Goal: Task Accomplishment & Management: Complete application form

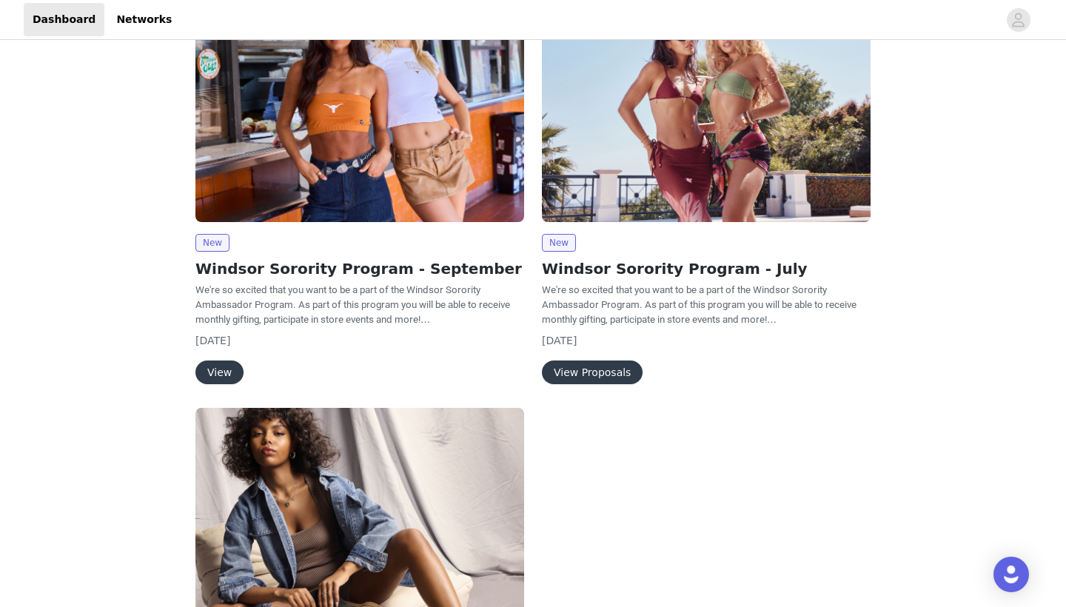
scroll to position [138, 0]
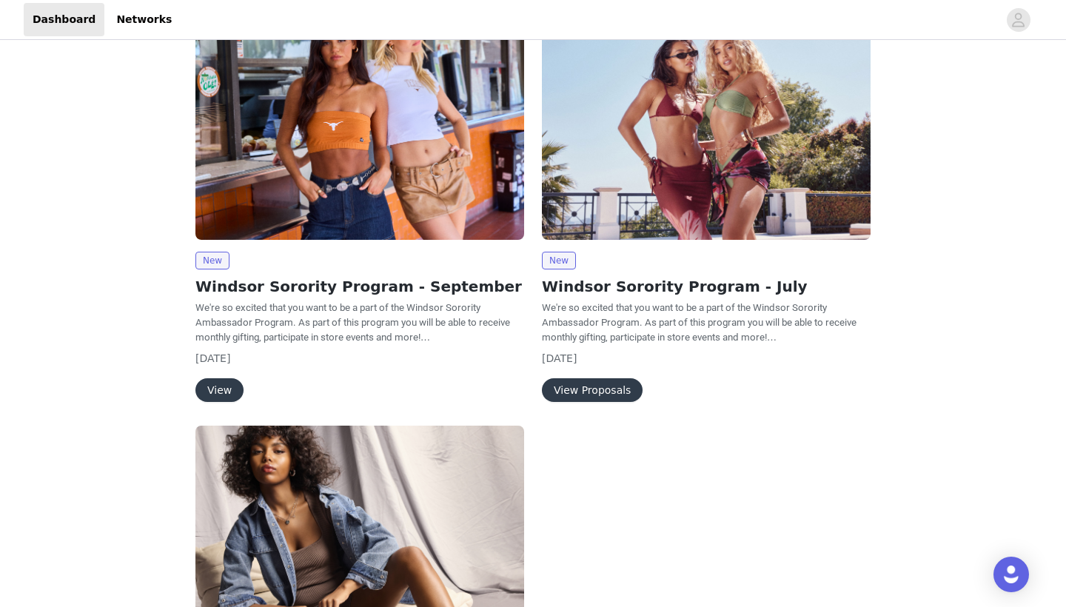
click at [225, 386] on button "View" at bounding box center [219, 390] width 48 height 24
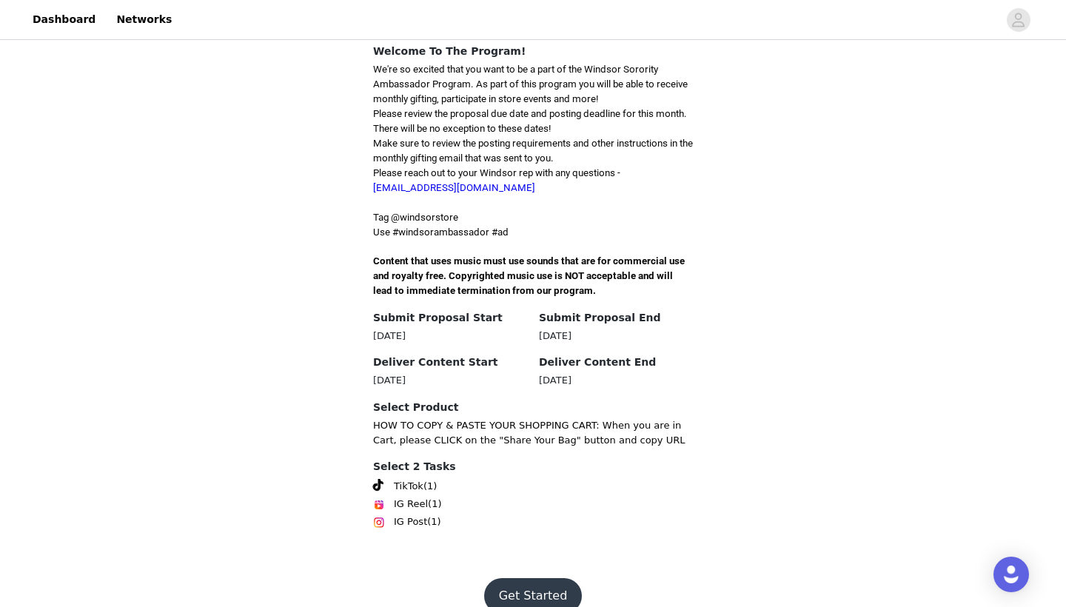
scroll to position [358, 0]
click at [522, 579] on button "Get Started" at bounding box center [533, 597] width 98 height 36
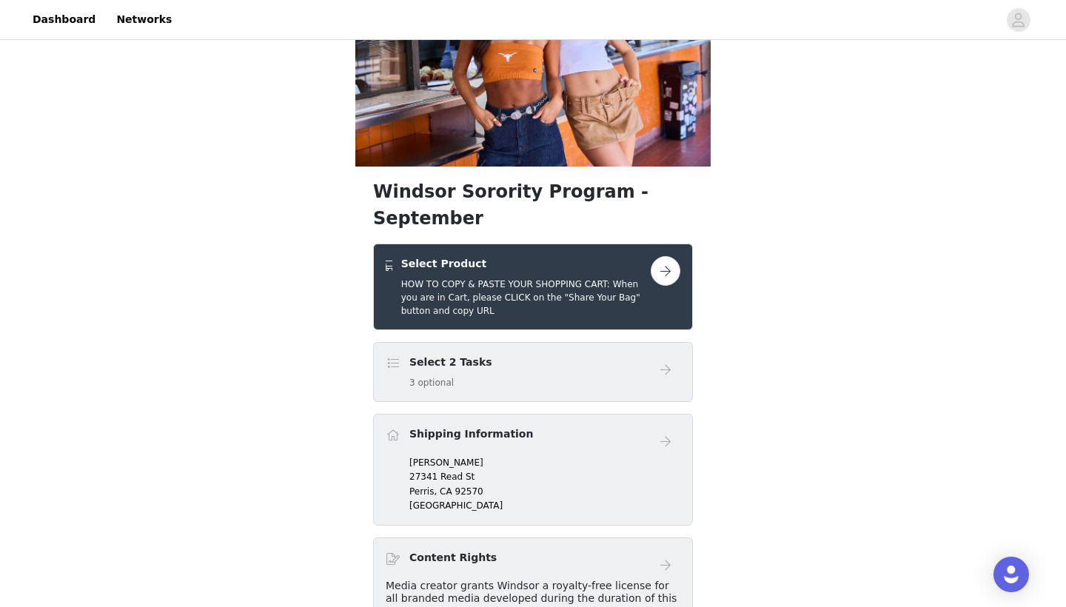
scroll to position [130, 0]
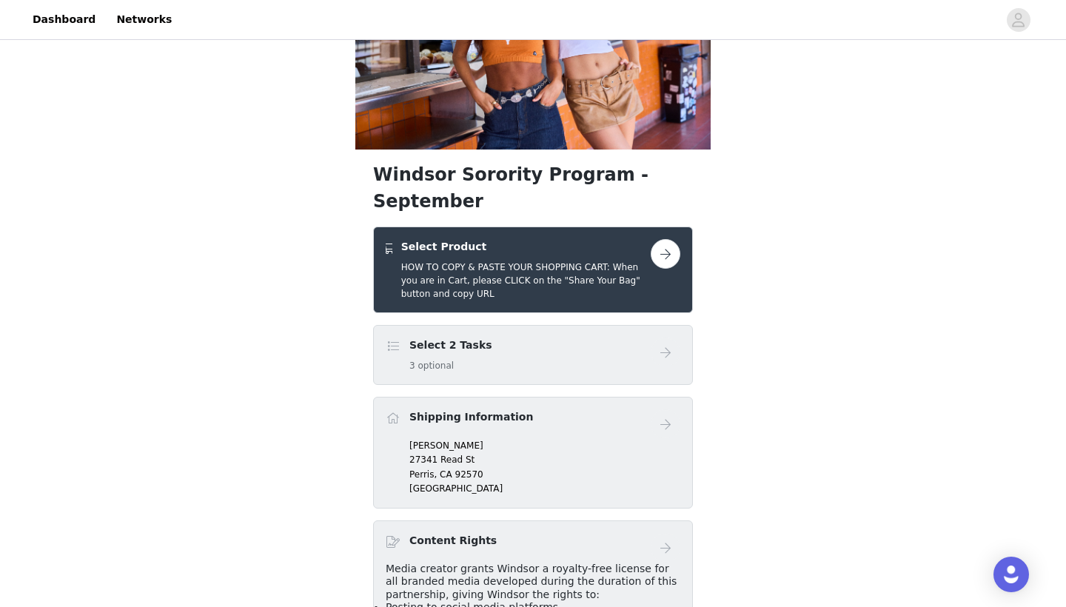
click at [665, 239] on button "button" at bounding box center [666, 254] width 30 height 30
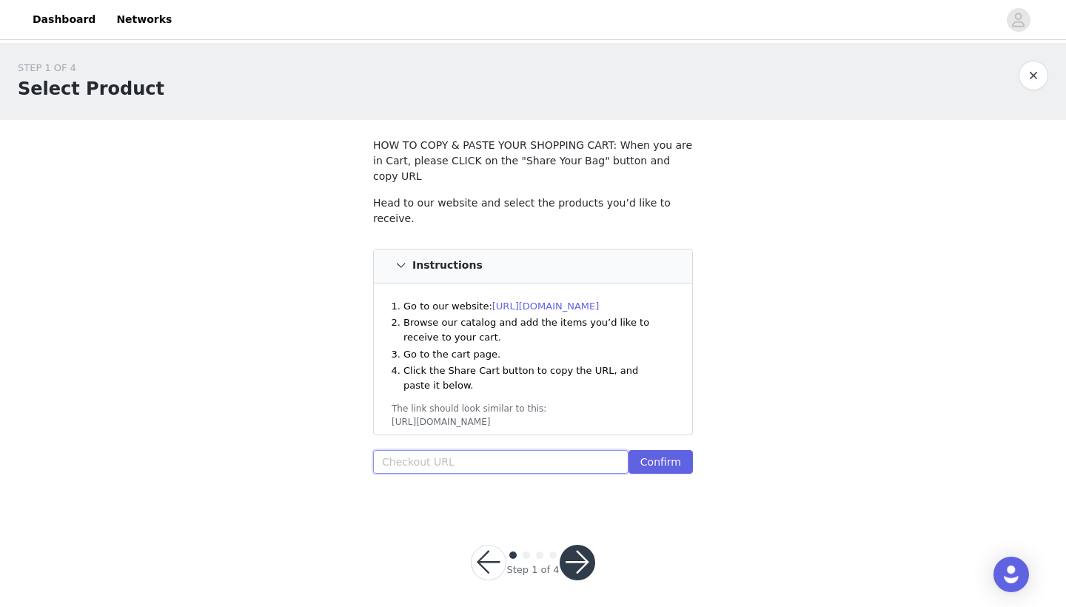
click at [443, 450] on input "text" at bounding box center [500, 462] width 255 height 24
paste input "[URL][DOMAIN_NAME]"
type input "[URL][DOMAIN_NAME]"
click at [656, 450] on button "Confirm" at bounding box center [660, 462] width 64 height 24
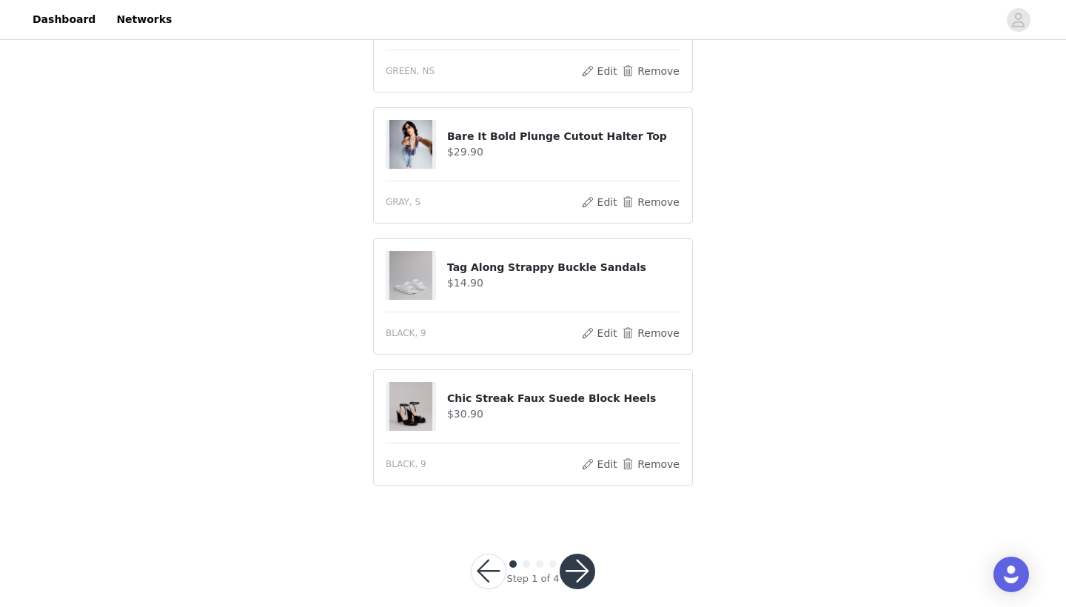
scroll to position [1158, 0]
click at [575, 554] on button "button" at bounding box center [578, 572] width 36 height 36
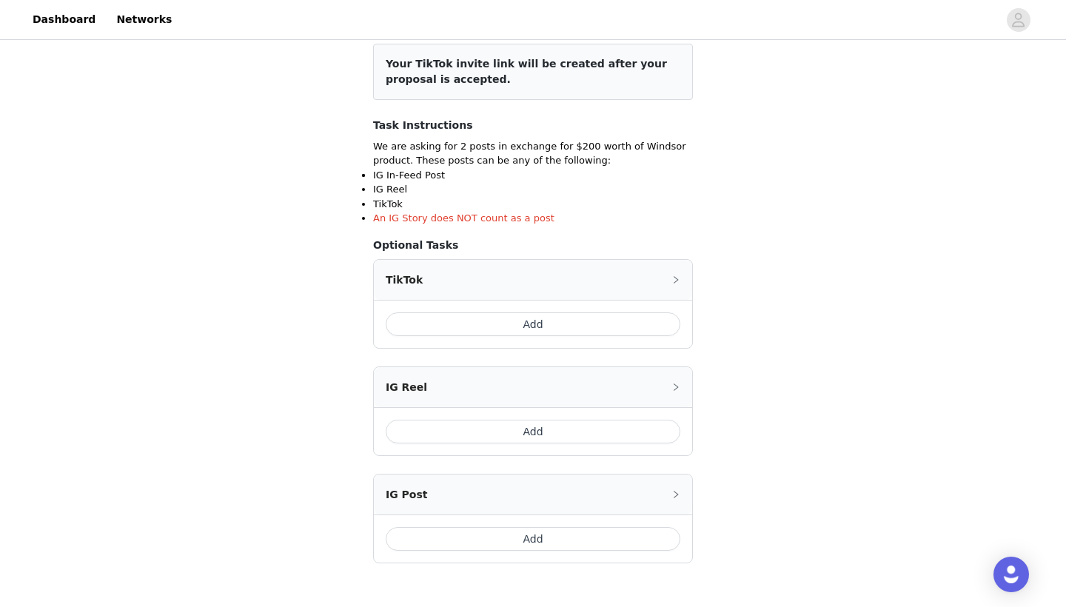
scroll to position [200, 0]
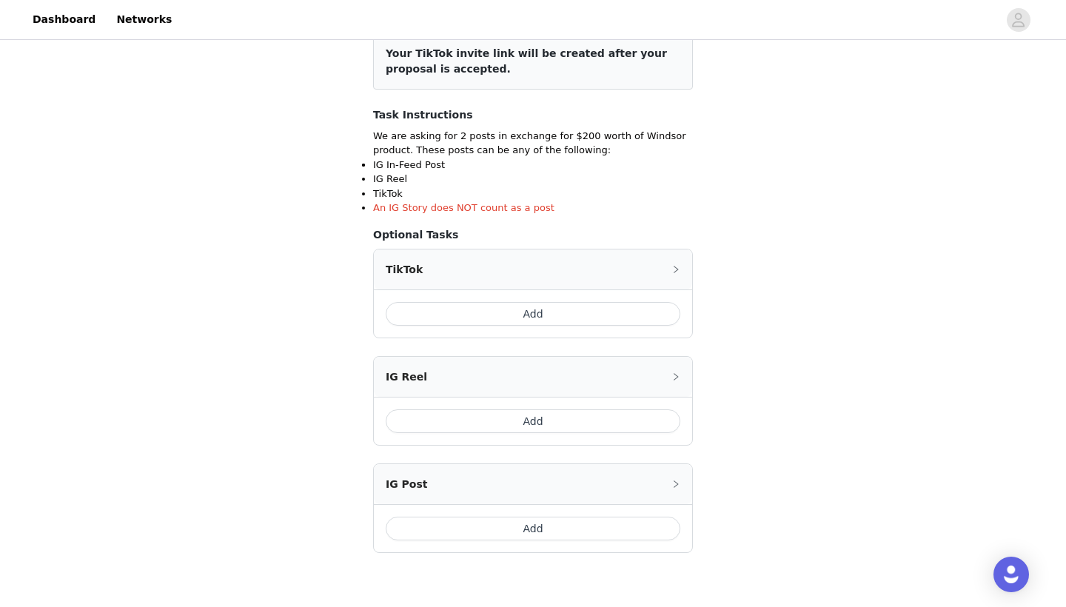
click at [532, 314] on button "Add" at bounding box center [533, 314] width 295 height 24
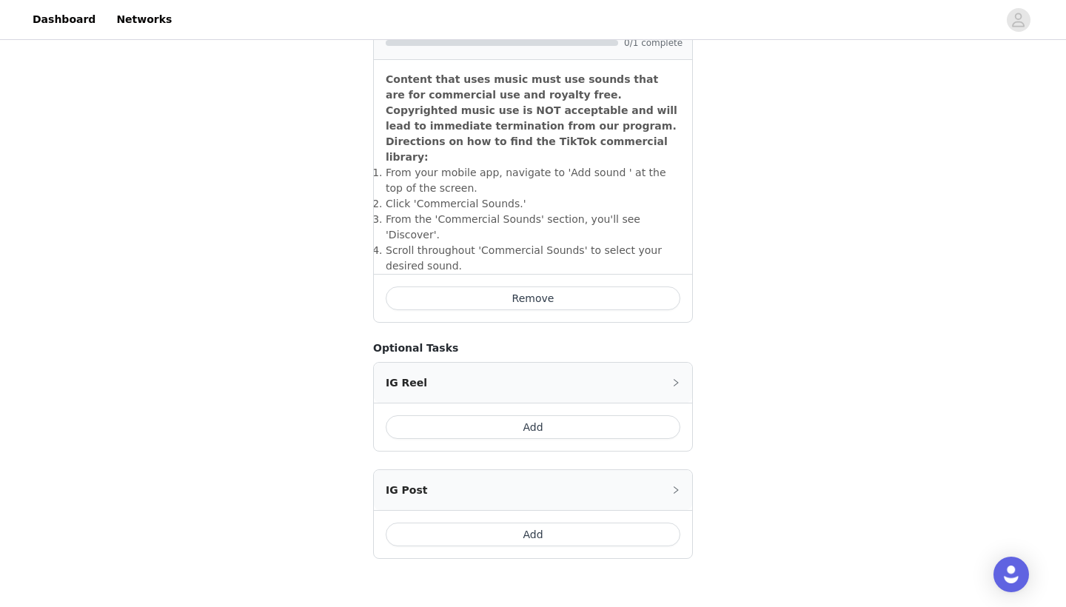
scroll to position [475, 0]
click at [542, 520] on button "Add" at bounding box center [533, 532] width 295 height 24
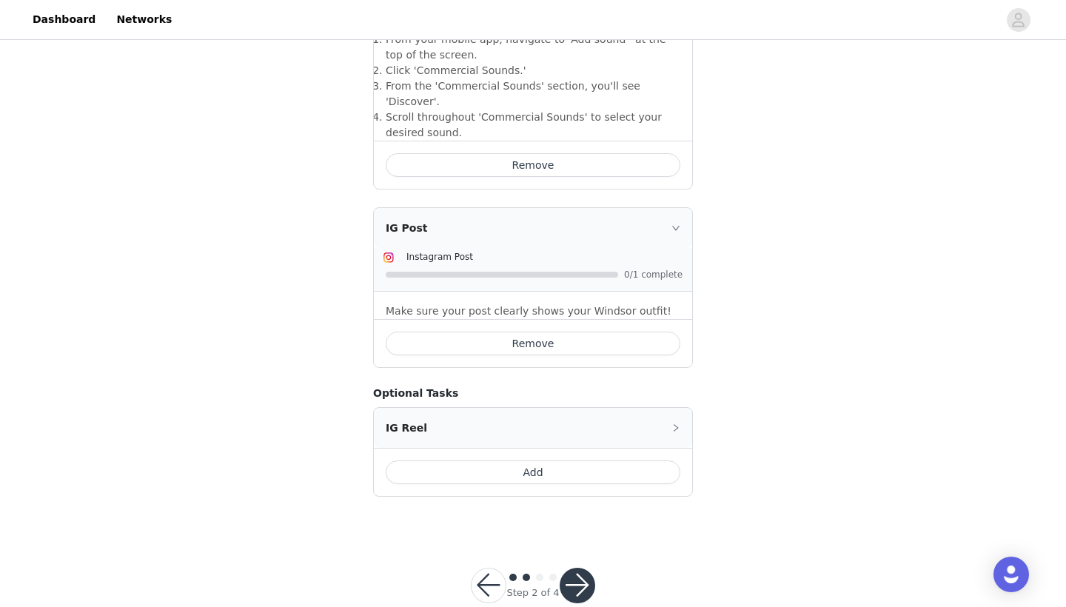
scroll to position [606, 0]
click at [586, 569] on button "button" at bounding box center [578, 587] width 36 height 36
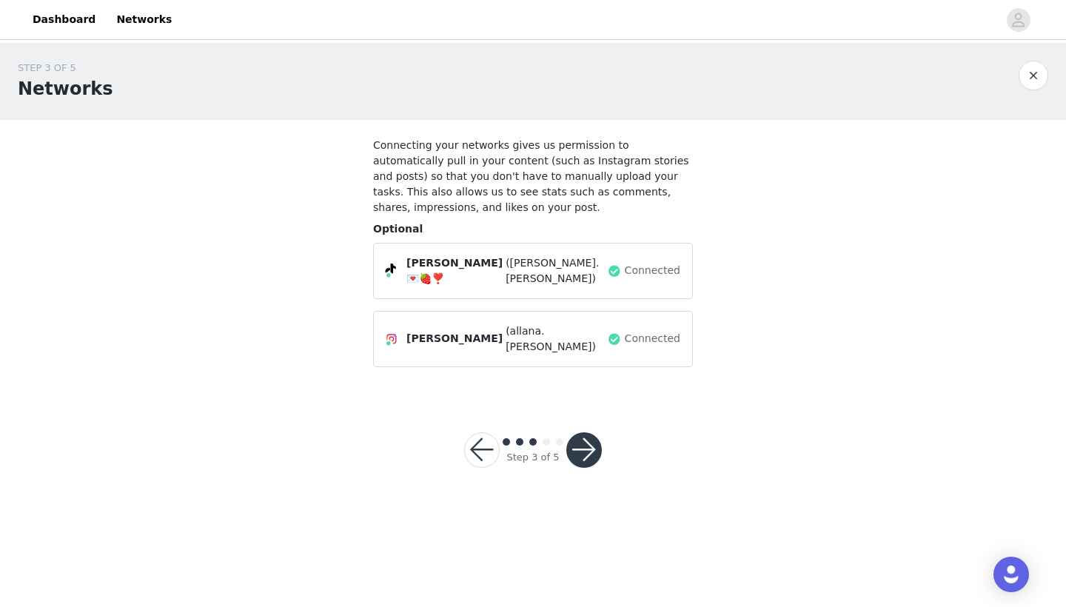
click at [586, 437] on button "button" at bounding box center [584, 450] width 36 height 36
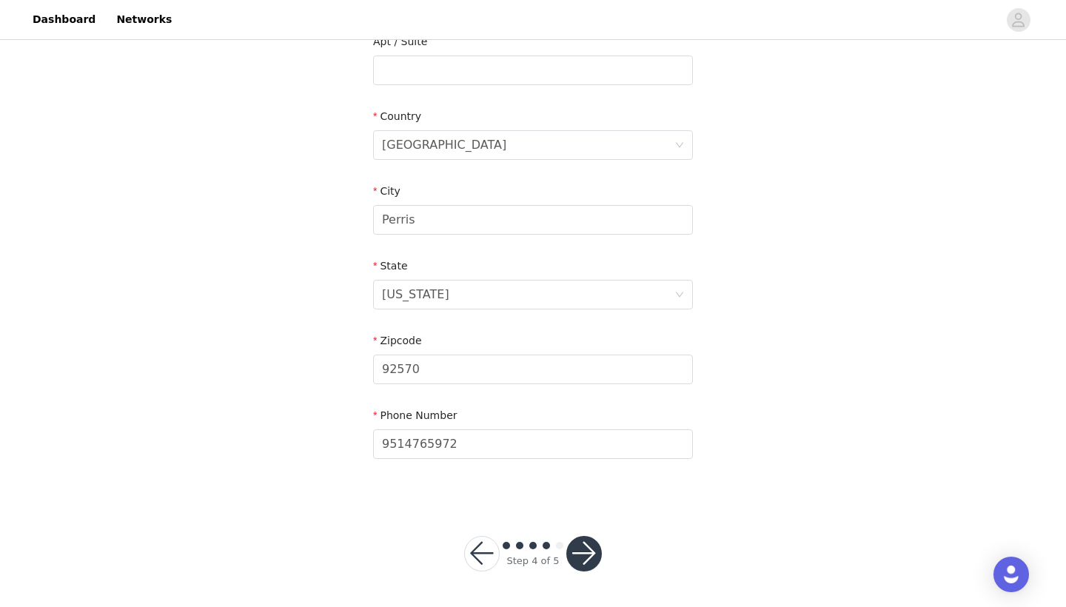
scroll to position [402, 0]
click at [591, 538] on button "button" at bounding box center [584, 555] width 36 height 36
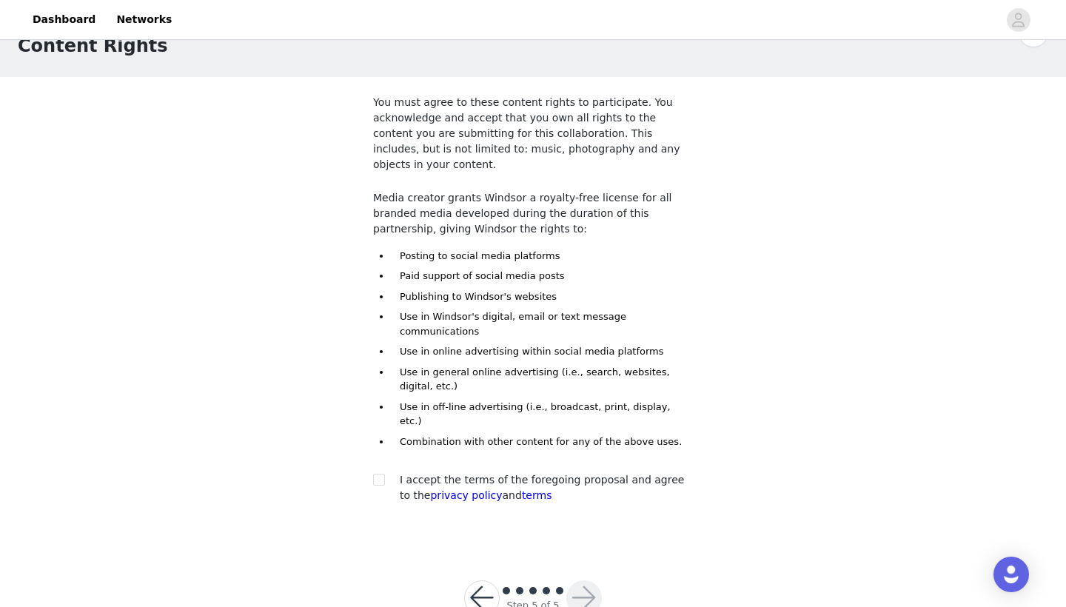
scroll to position [42, 0]
click at [382, 474] on input "checkbox" at bounding box center [378, 479] width 10 height 10
checkbox input "true"
click at [586, 581] on button "button" at bounding box center [584, 599] width 36 height 36
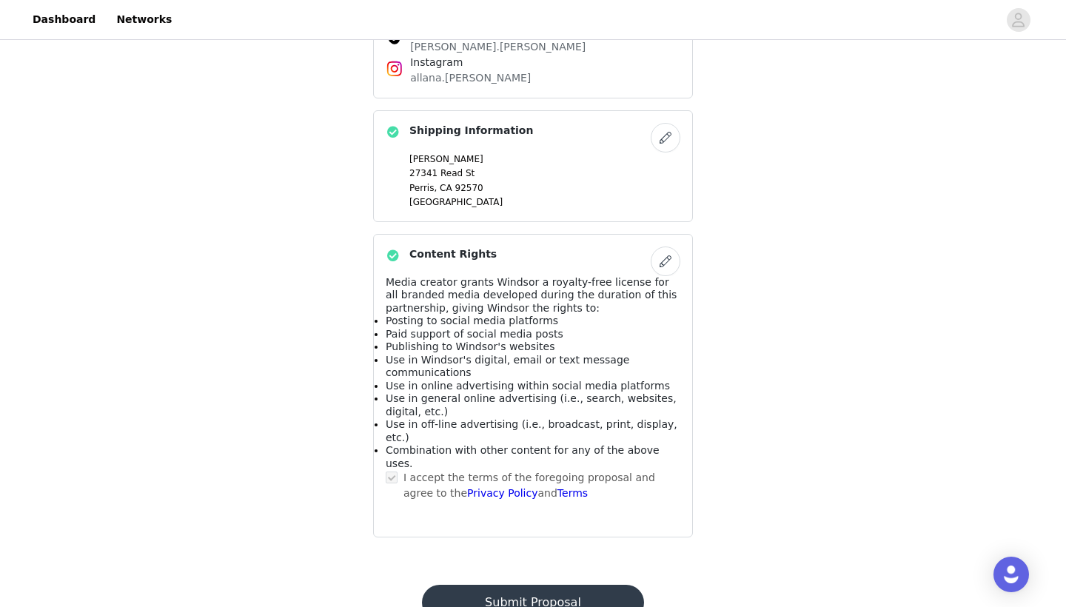
click at [598, 585] on button "Submit Proposal" at bounding box center [532, 603] width 221 height 36
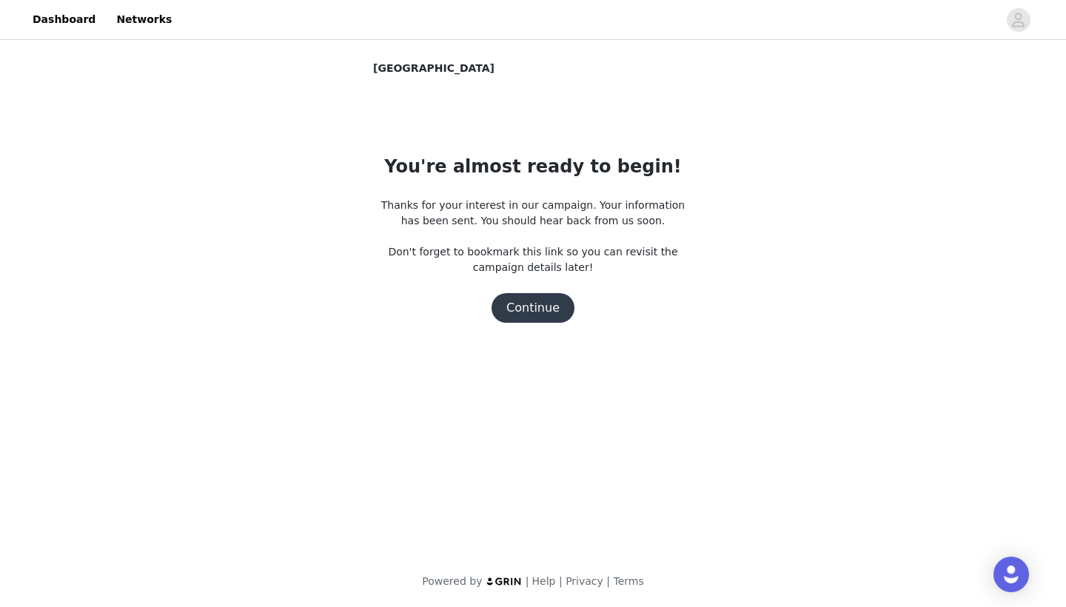
click at [529, 310] on button "Continue" at bounding box center [533, 308] width 83 height 30
